Goal: Communication & Community: Answer question/provide support

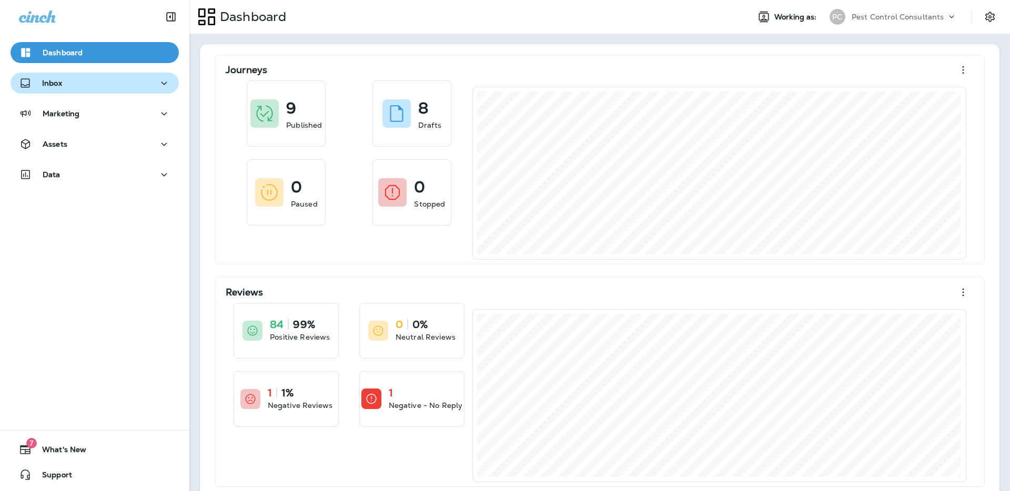
click at [147, 88] on div "Inbox" at bounding box center [94, 83] width 151 height 13
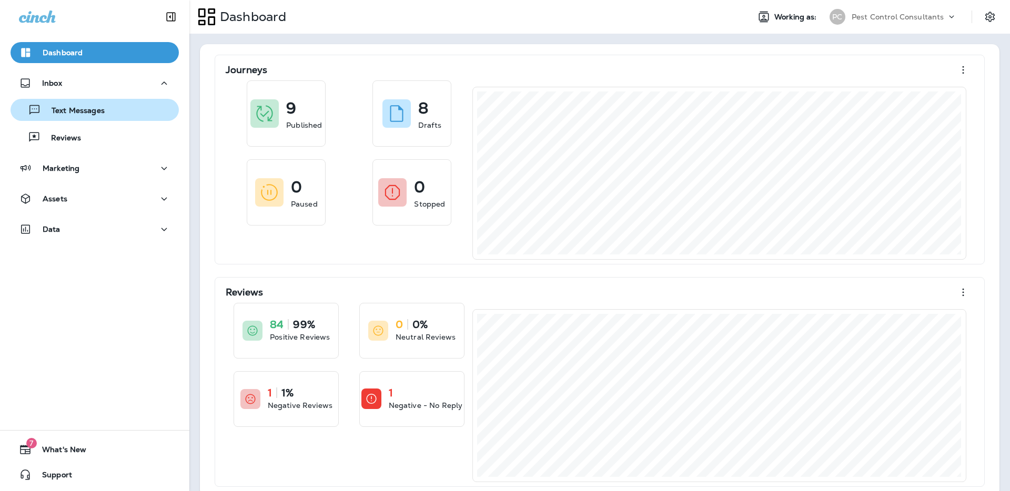
click at [137, 114] on div "Text Messages" at bounding box center [95, 110] width 160 height 16
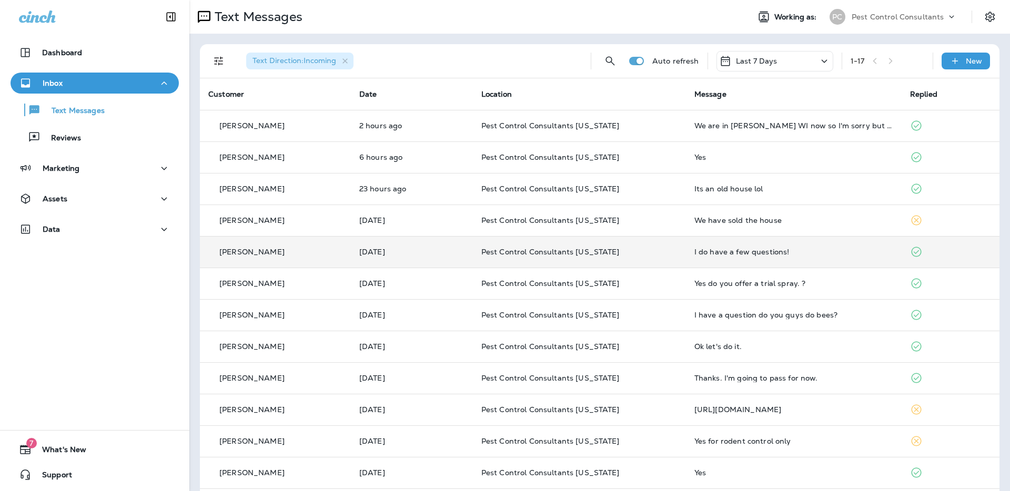
click at [258, 247] on div "[PERSON_NAME]" at bounding box center [275, 252] width 134 height 11
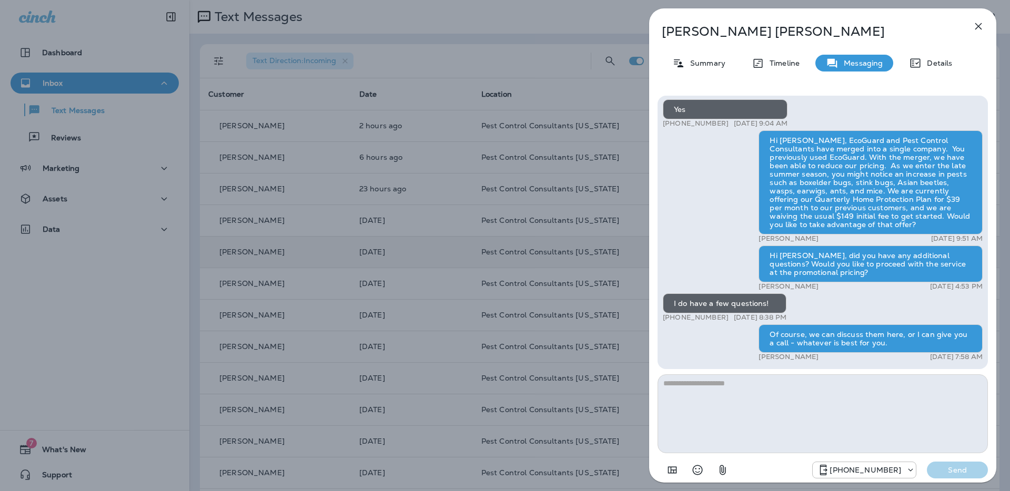
scroll to position [-1, 0]
click at [753, 399] on textarea at bounding box center [822, 413] width 330 height 79
drag, startPoint x: 690, startPoint y: 382, endPoint x: 852, endPoint y: 376, distance: 162.6
click at [852, 376] on textarea "**********" at bounding box center [822, 413] width 330 height 79
type textarea "**********"
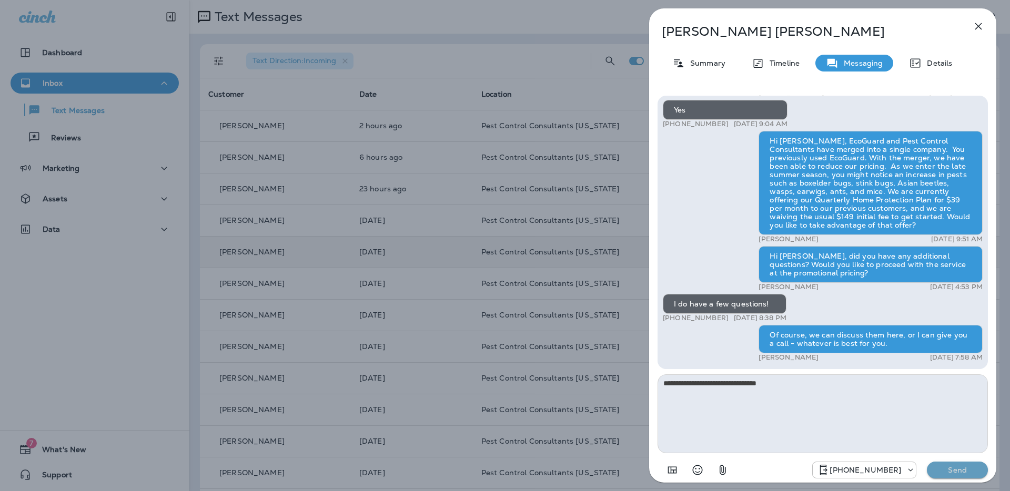
click at [953, 472] on p "Send" at bounding box center [957, 469] width 44 height 9
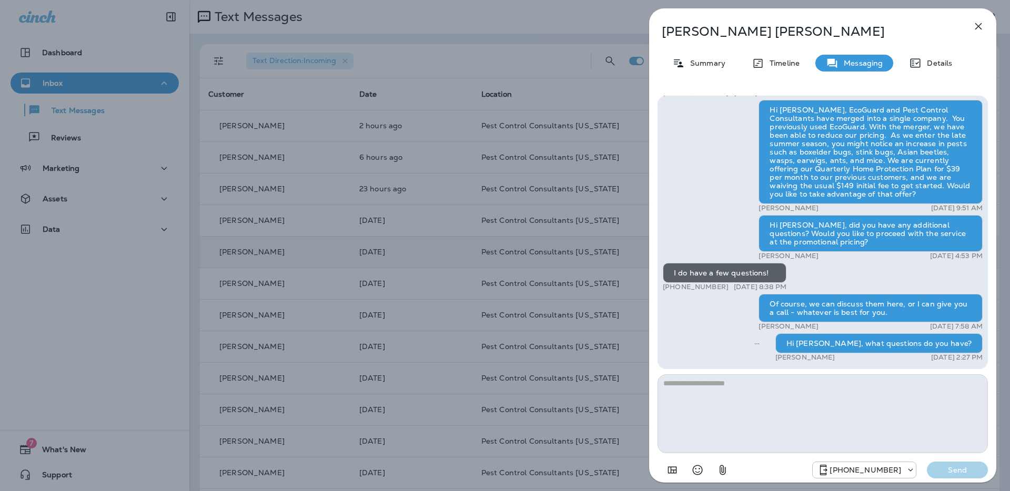
click at [278, 286] on div "[PERSON_NAME] Summary Timeline Messaging Details Hi [PERSON_NAME], Pest Control…" at bounding box center [505, 245] width 1010 height 491
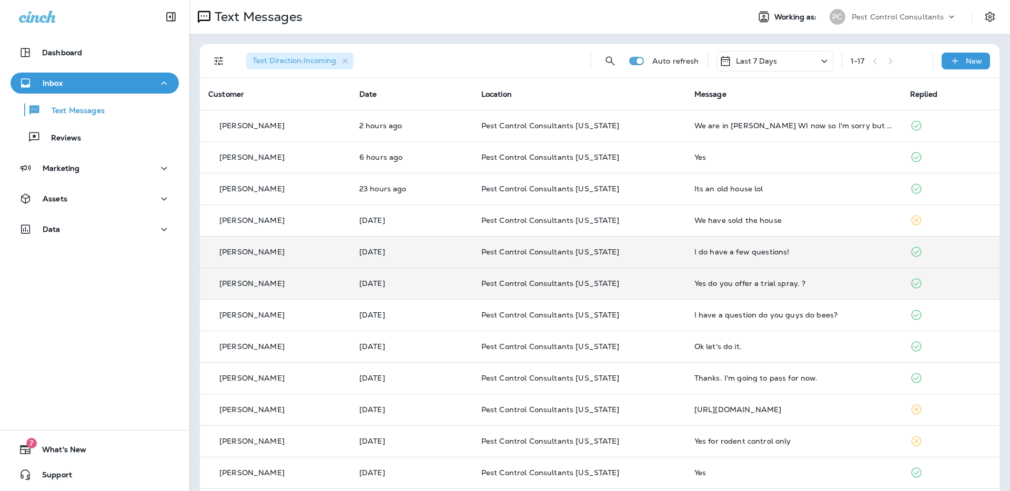
click at [239, 287] on p "[PERSON_NAME]" at bounding box center [251, 283] width 65 height 8
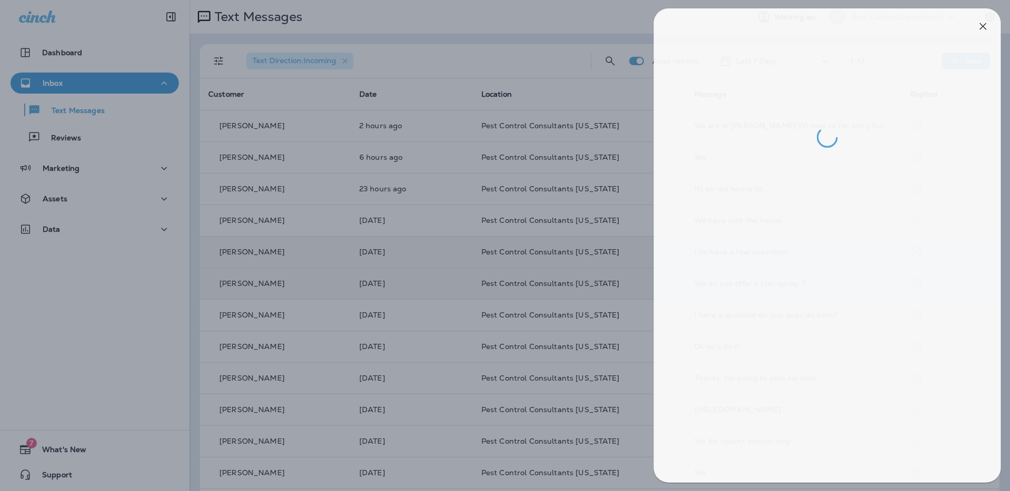
click at [420, 39] on div at bounding box center [510, 245] width 1010 height 491
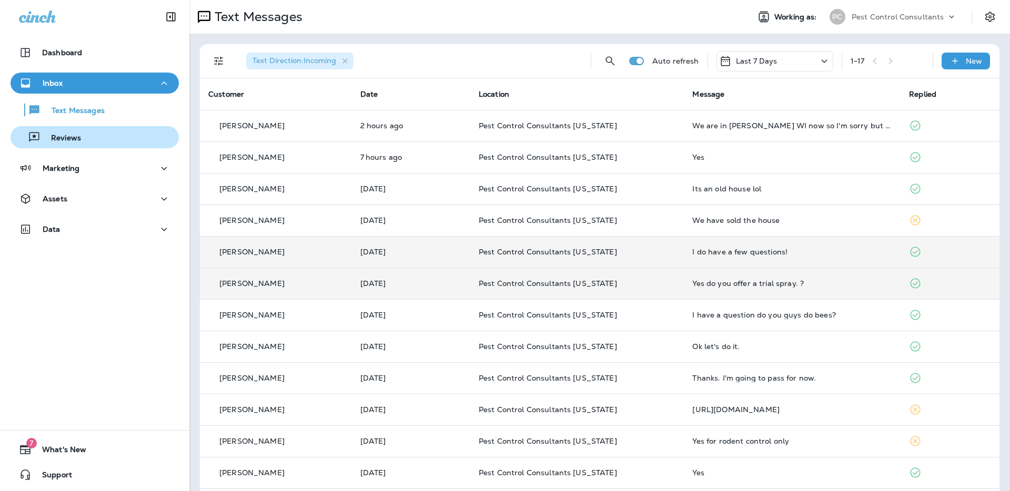
click at [92, 139] on div "Reviews" at bounding box center [95, 137] width 160 height 16
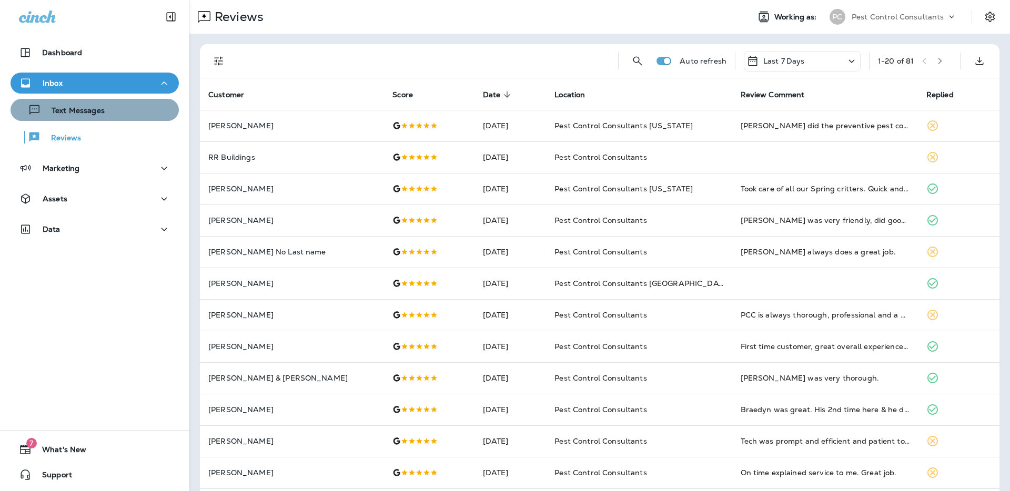
click at [122, 113] on div "Text Messages" at bounding box center [95, 110] width 160 height 16
